Goal: Task Accomplishment & Management: Use online tool/utility

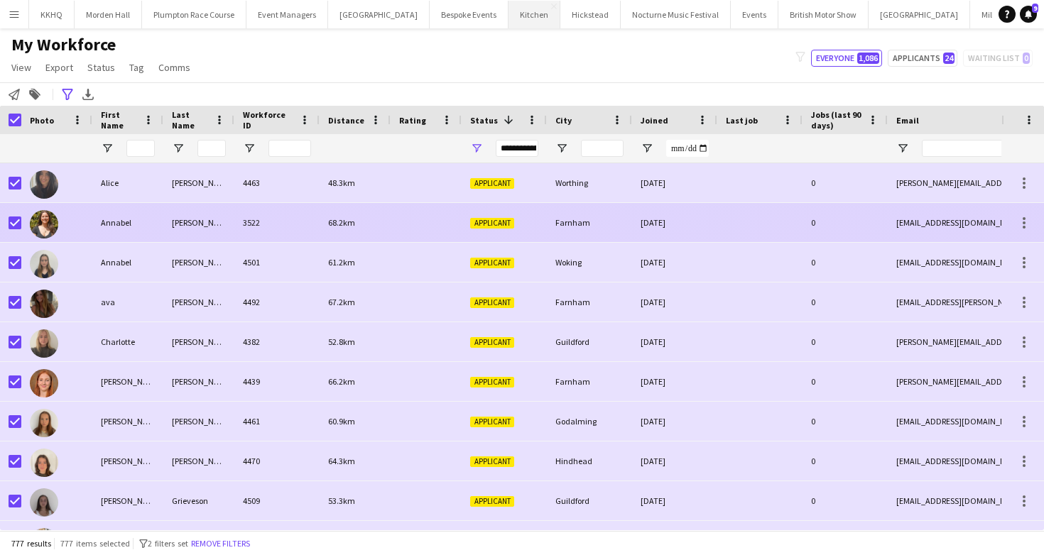
scroll to position [0, 41]
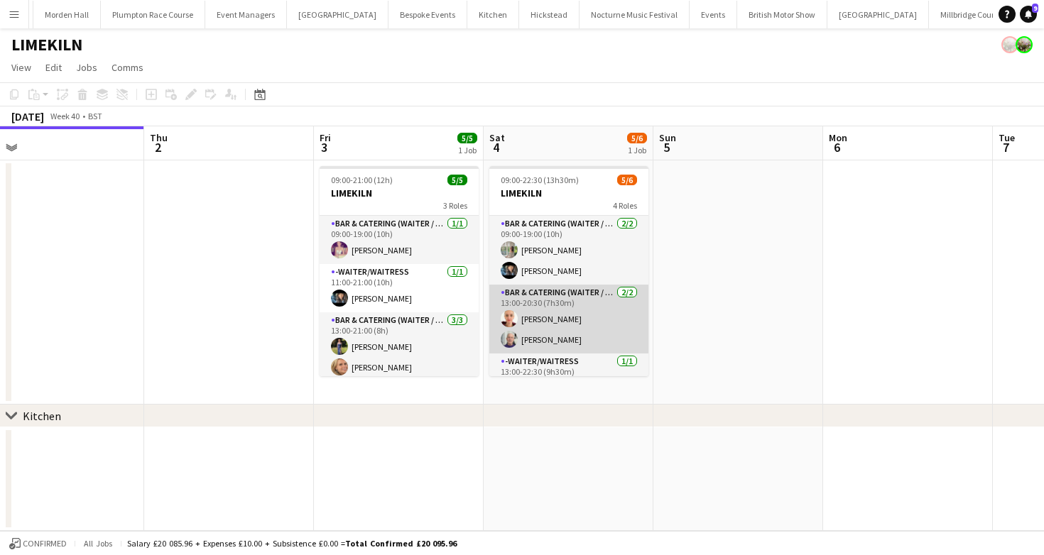
scroll to position [74, 0]
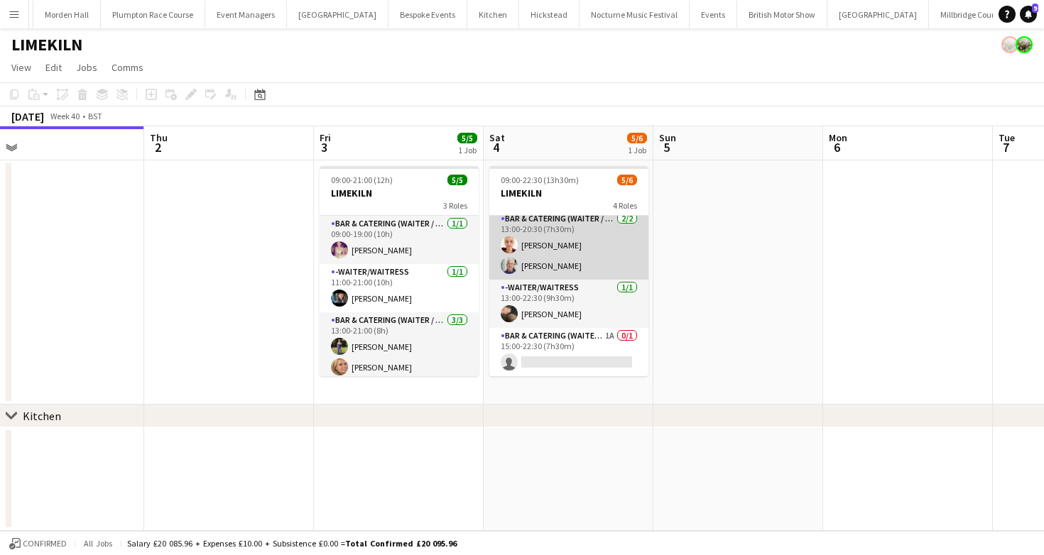
click at [563, 343] on app-card-role "Bar & Catering (Waiter / waitress) 1A 0/1 15:00-22:30 (7h30m) single-neutral-ac…" at bounding box center [568, 352] width 159 height 48
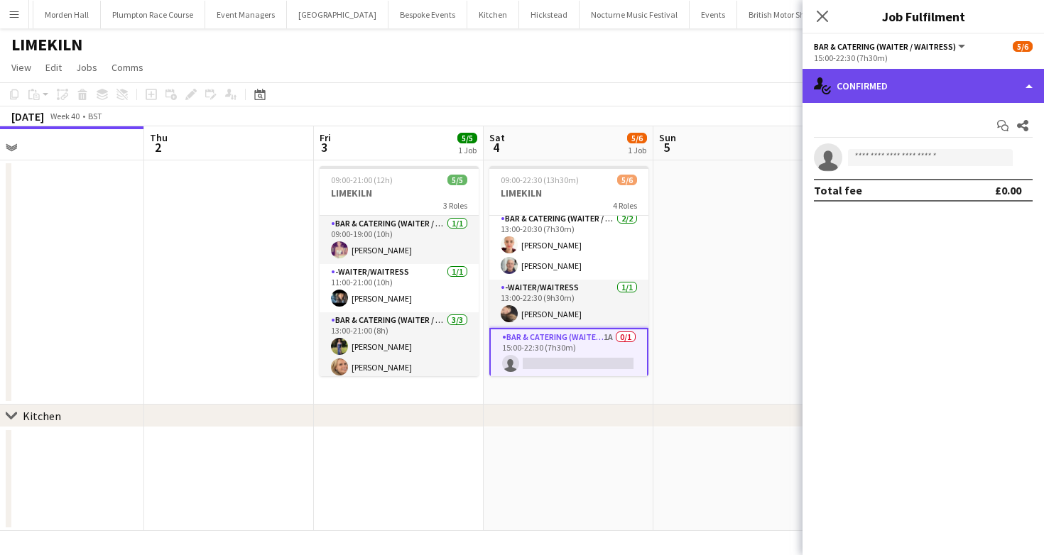
click at [889, 80] on div "single-neutral-actions-check-2 Confirmed" at bounding box center [923, 86] width 241 height 34
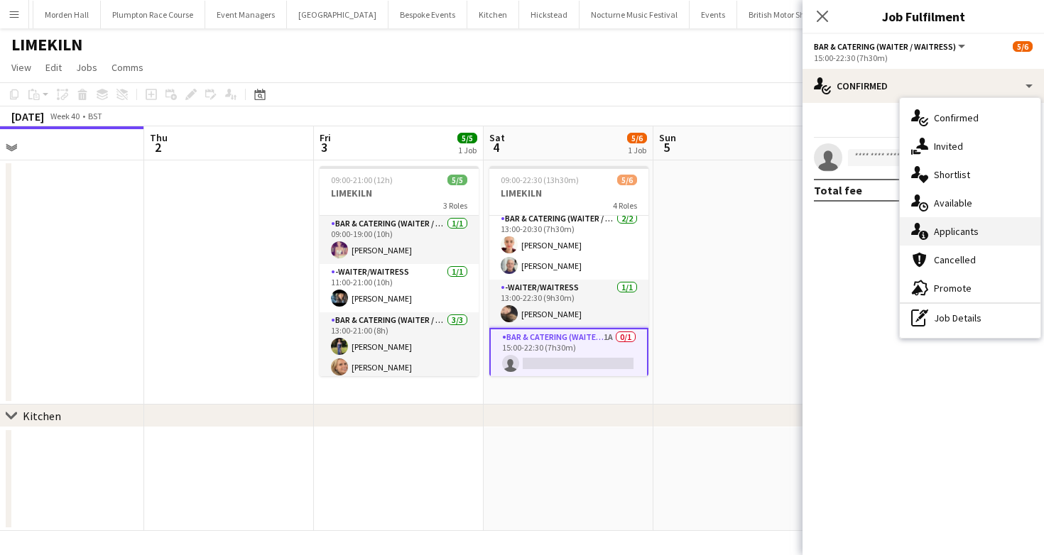
click at [936, 222] on div "single-neutral-actions-information Applicants" at bounding box center [970, 231] width 141 height 28
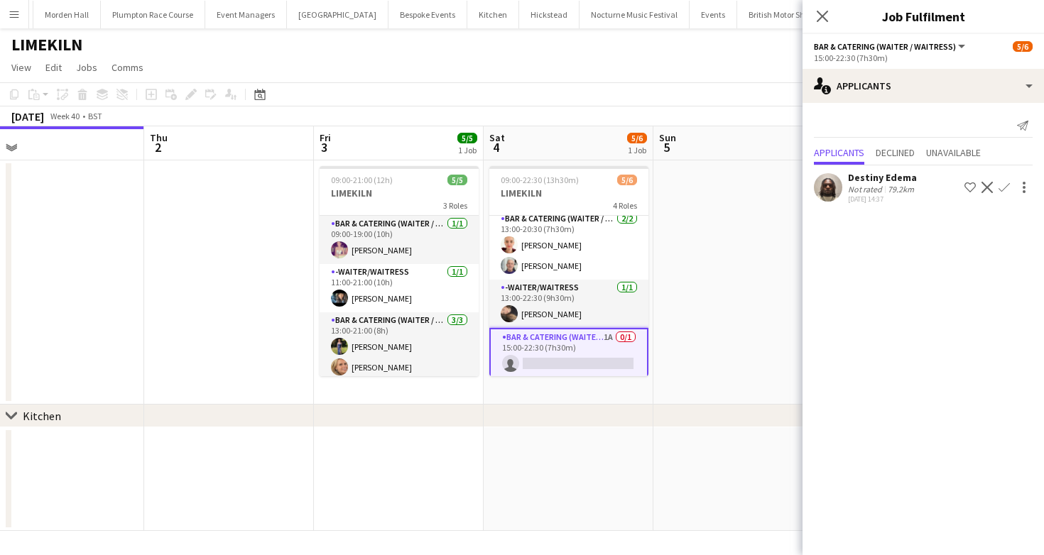
click at [650, 68] on app-page-menu "View Day view expanded Day view collapsed Month view Date picker Jump to [DATE]…" at bounding box center [522, 68] width 1044 height 27
